Goal: Information Seeking & Learning: Understand process/instructions

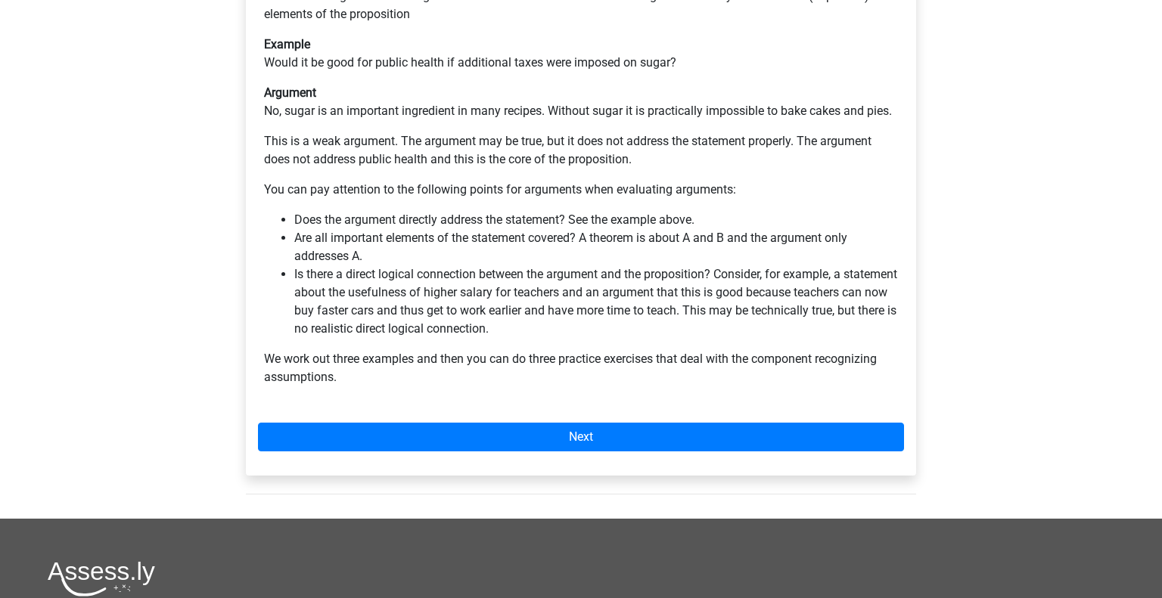
scroll to position [371, 0]
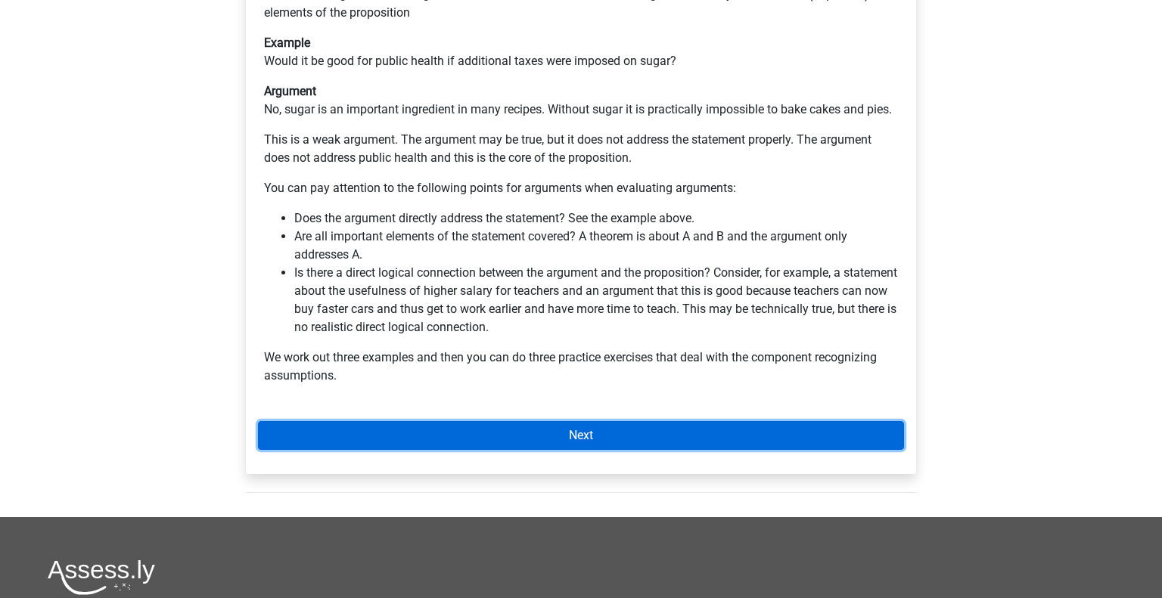
click at [474, 421] on link "Next" at bounding box center [581, 435] width 646 height 29
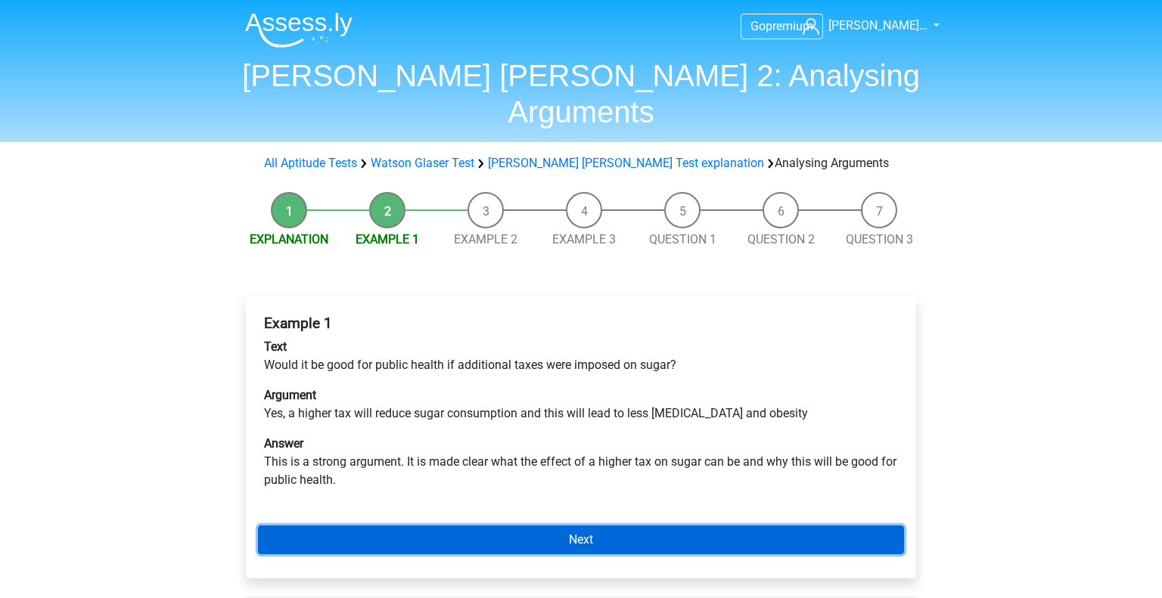
click at [498, 526] on link "Next" at bounding box center [581, 540] width 646 height 29
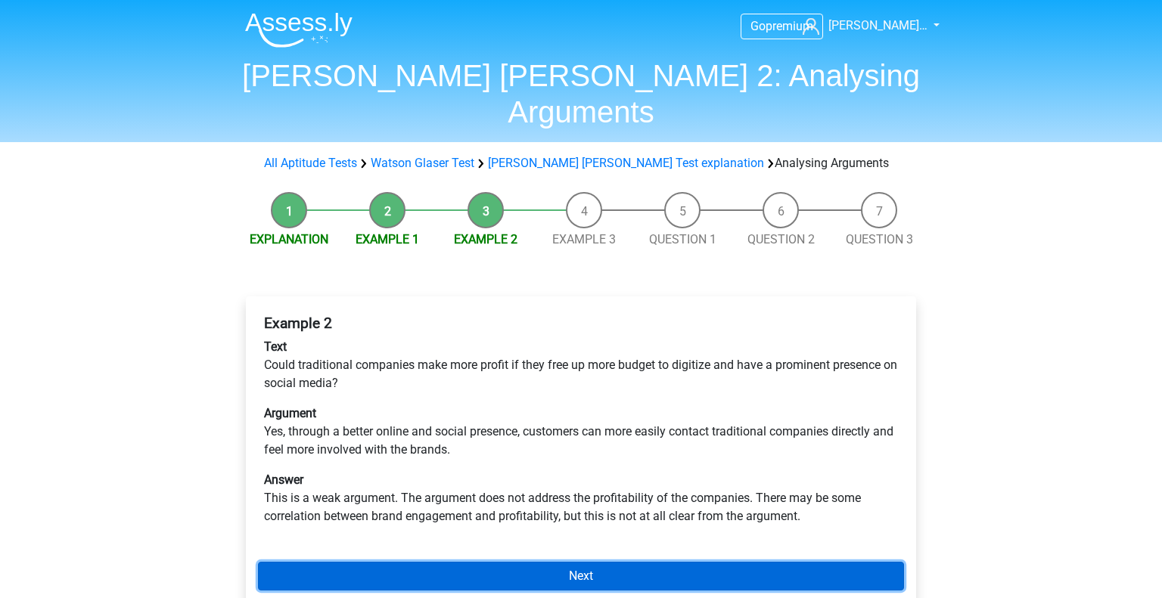
click at [511, 562] on link "Next" at bounding box center [581, 576] width 646 height 29
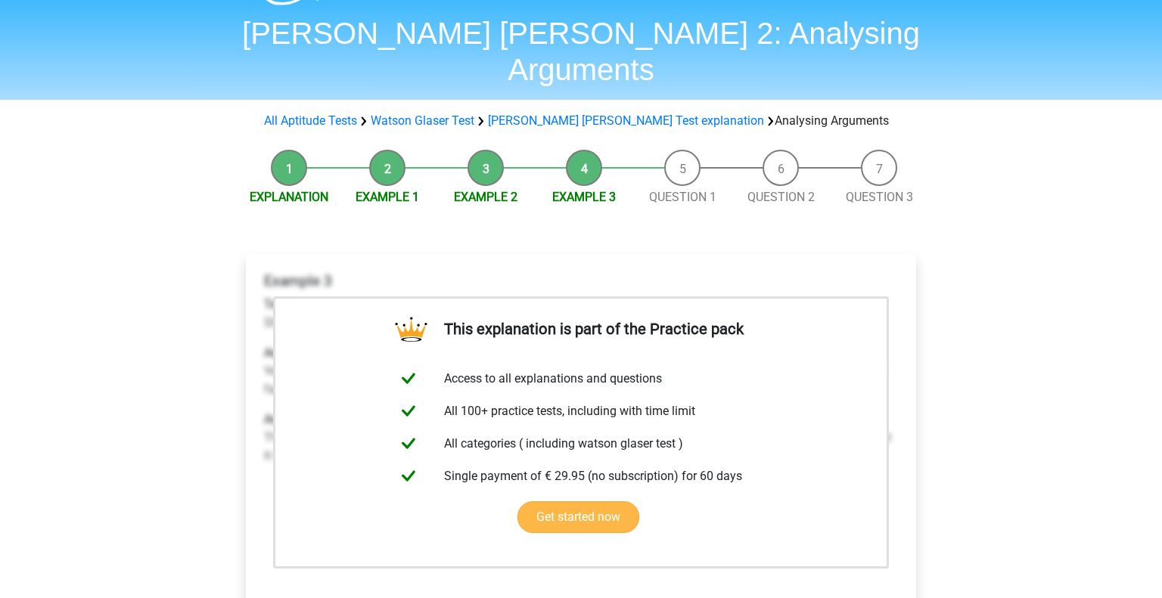
scroll to position [58, 0]
